Goal: Information Seeking & Learning: Learn about a topic

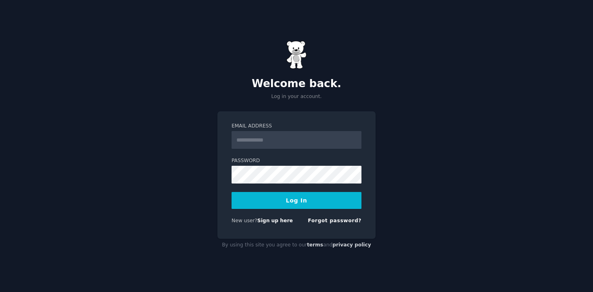
click at [261, 148] on input "Email Address" at bounding box center [297, 140] width 130 height 18
click at [271, 135] on input "Email Address" at bounding box center [297, 140] width 130 height 18
type input "**********"
click at [298, 196] on button "Log In" at bounding box center [297, 200] width 130 height 17
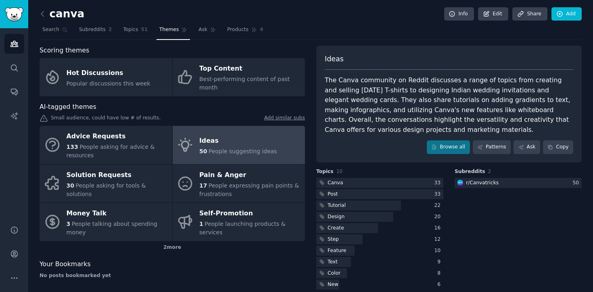
click at [215, 147] on div "50 People suggesting ideas" at bounding box center [238, 151] width 78 height 8
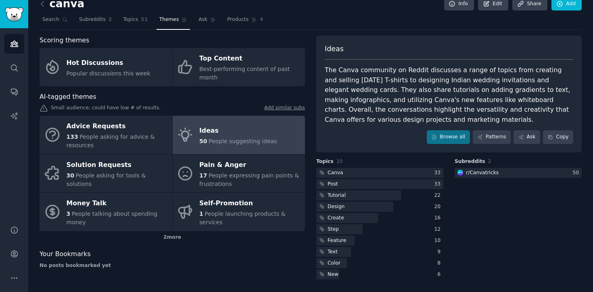
click at [207, 133] on div "Ideas" at bounding box center [238, 130] width 78 height 13
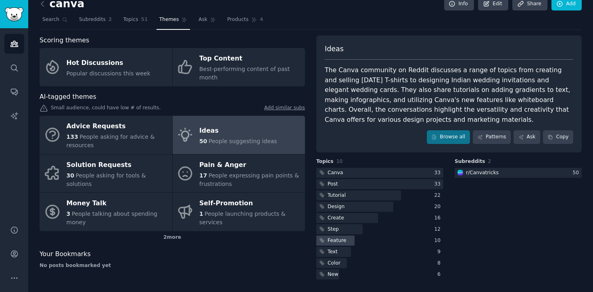
click at [341, 241] on div "Feature" at bounding box center [337, 240] width 19 height 7
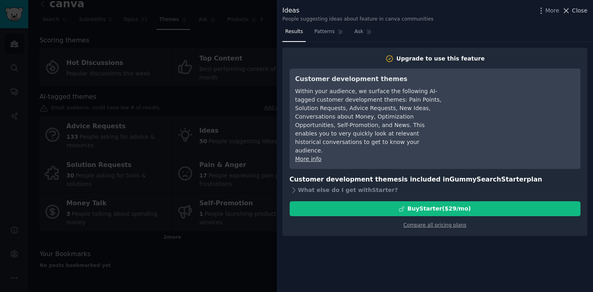
click at [583, 10] on span "Close" at bounding box center [579, 10] width 15 height 8
